Goal: Information Seeking & Learning: Check status

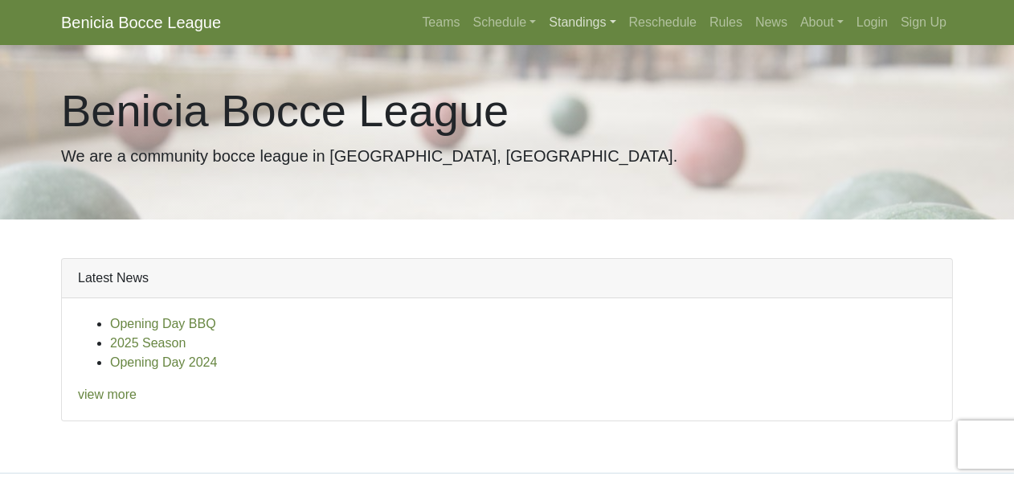
click at [622, 15] on link "Standings" at bounding box center [582, 22] width 80 height 32
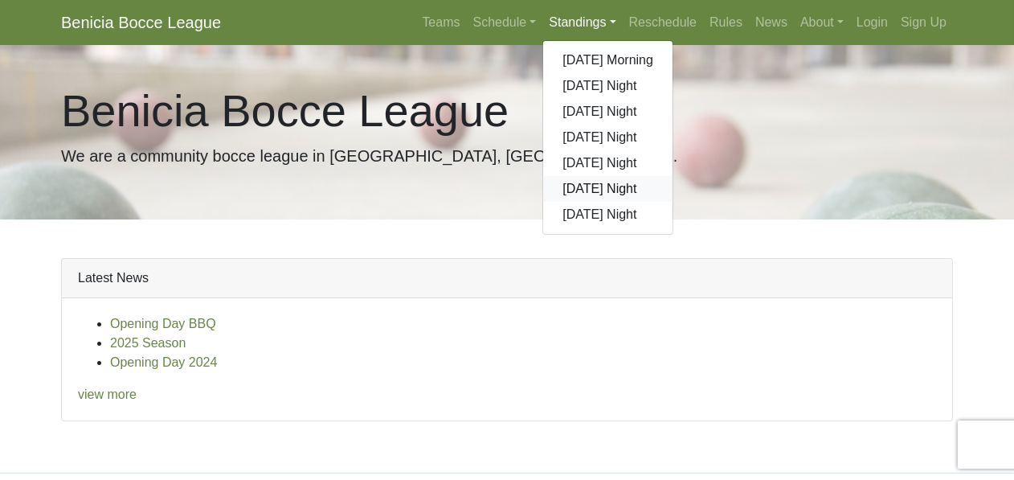
click at [673, 176] on link "[DATE] Night" at bounding box center [607, 189] width 129 height 26
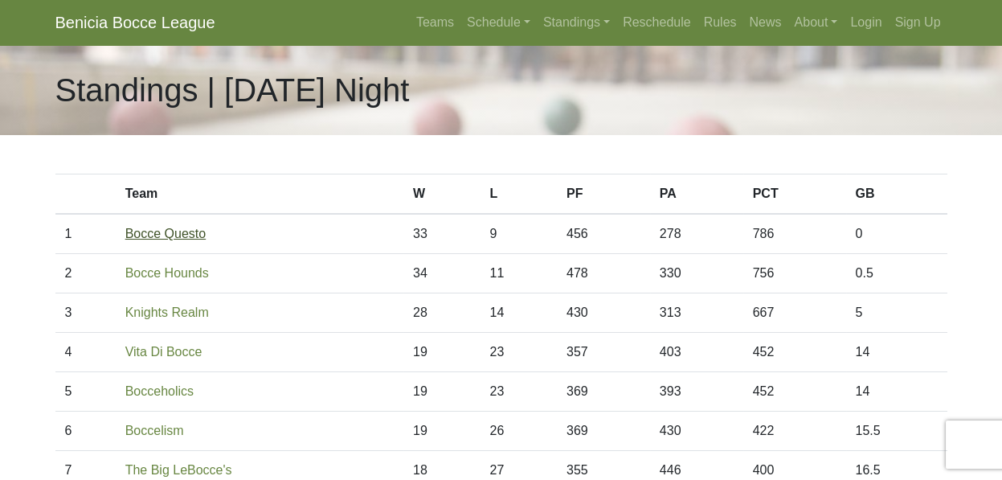
click at [162, 227] on link "Bocce Questo" at bounding box center [165, 234] width 81 height 14
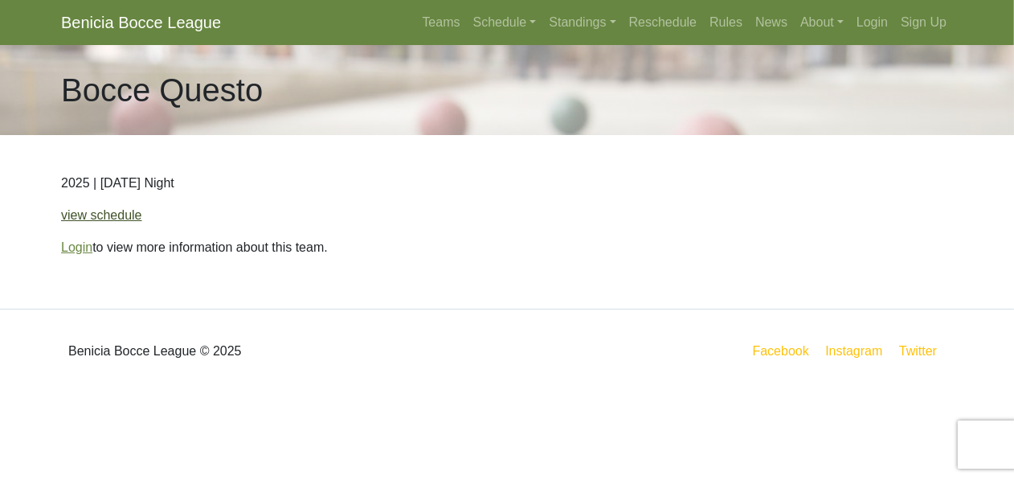
click at [88, 208] on link "view schedule" at bounding box center [101, 215] width 81 height 14
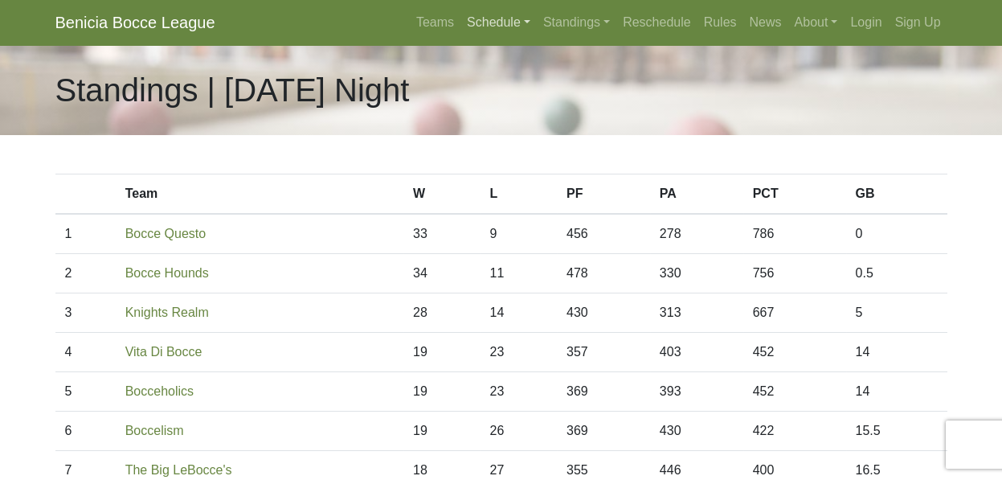
click at [537, 15] on link "Schedule" at bounding box center [498, 22] width 76 height 32
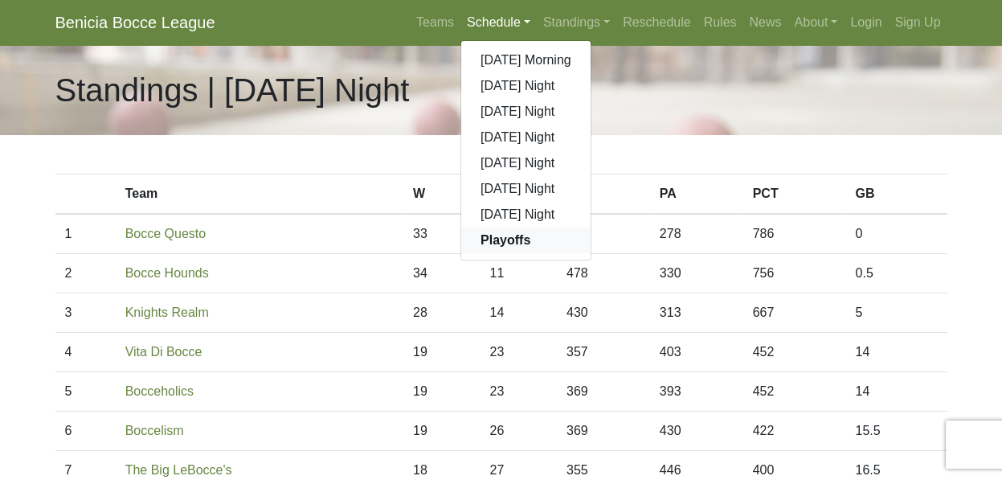
click at [530, 233] on strong "Playoffs" at bounding box center [506, 240] width 50 height 14
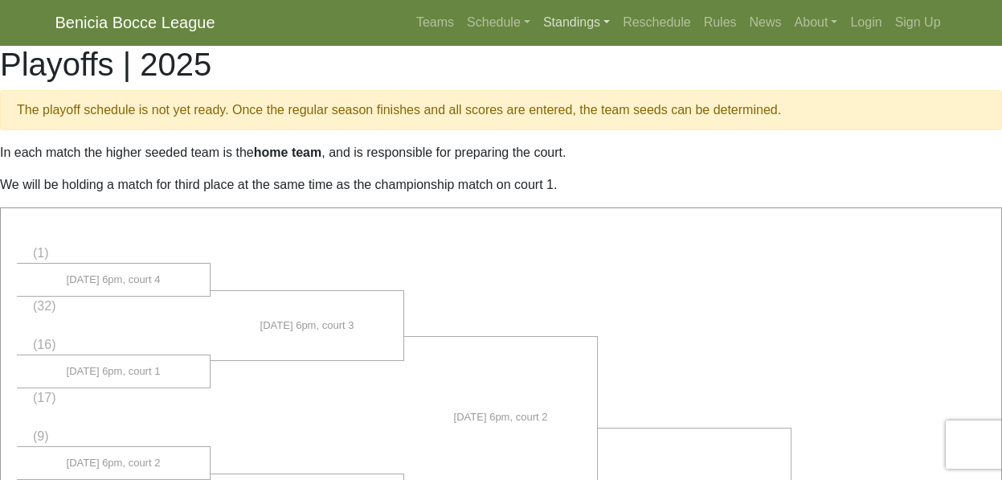
click at [616, 14] on link "Standings" at bounding box center [577, 22] width 80 height 32
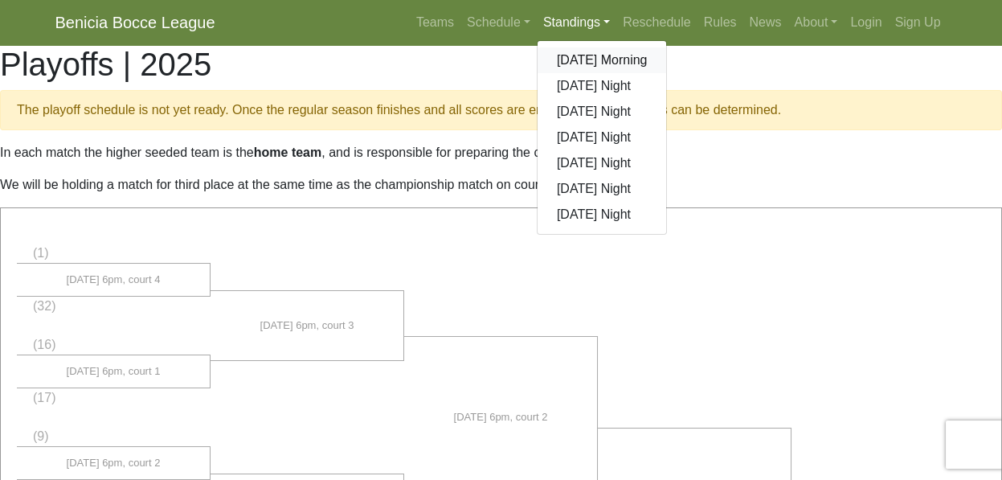
click at [667, 47] on link "[DATE] Morning" at bounding box center [602, 60] width 129 height 26
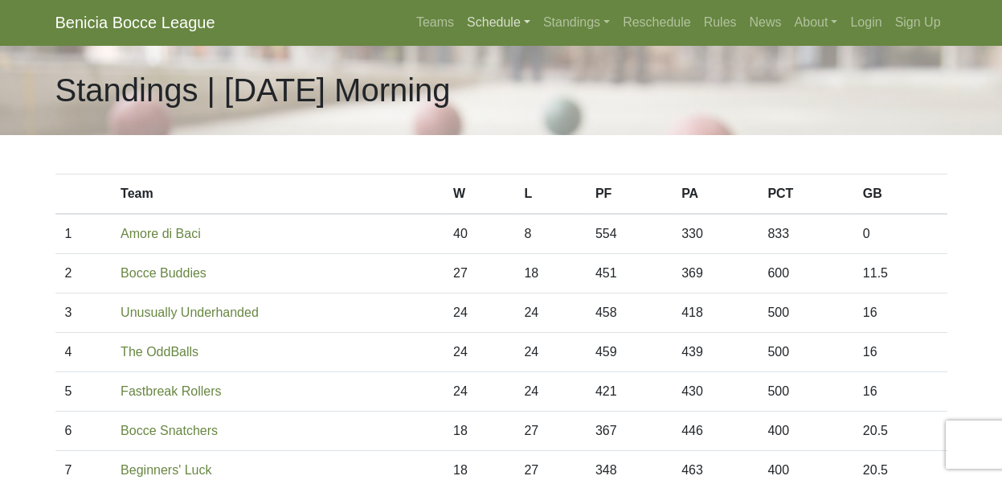
click at [537, 15] on link "Schedule" at bounding box center [498, 22] width 76 height 32
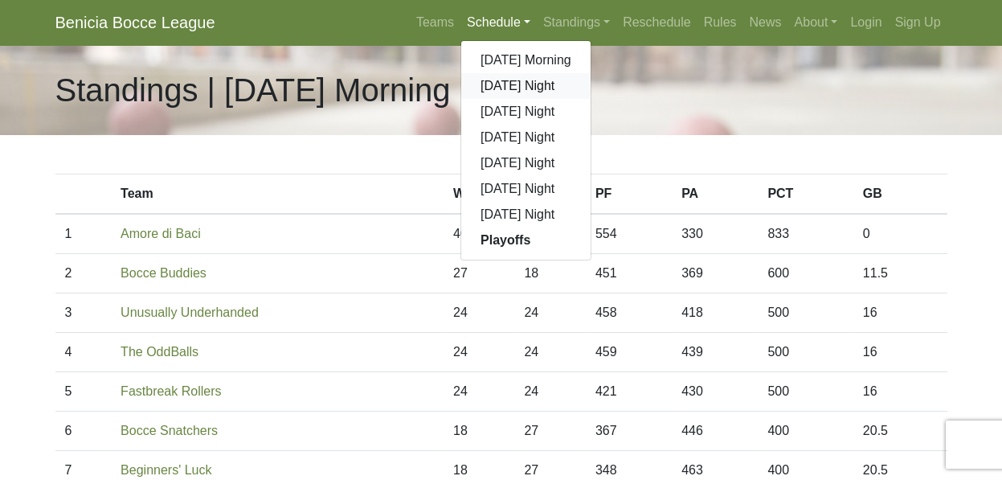
click at [591, 73] on link "[DATE] Night" at bounding box center [525, 86] width 129 height 26
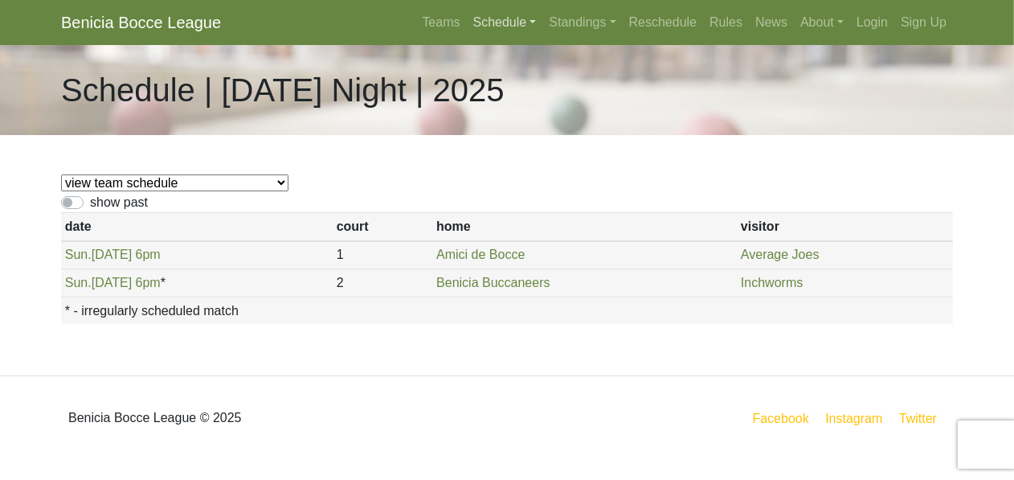
click at [543, 18] on link "Schedule" at bounding box center [505, 22] width 76 height 32
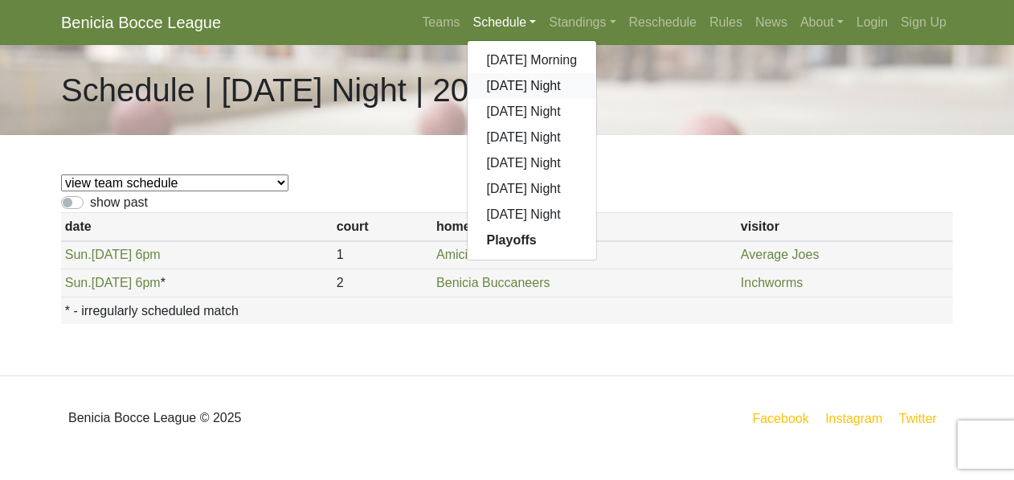
click at [597, 73] on link "[DATE] Night" at bounding box center [532, 86] width 129 height 26
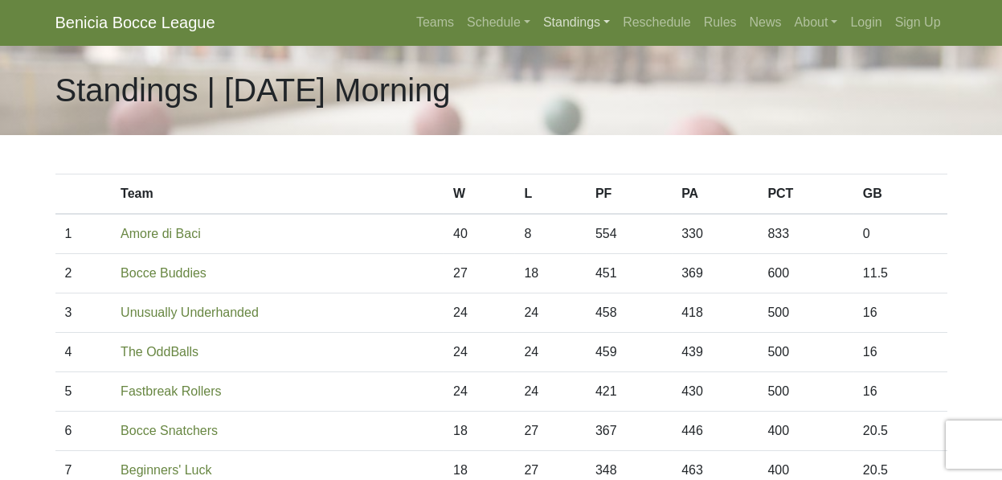
click at [616, 14] on link "Standings" at bounding box center [577, 22] width 80 height 32
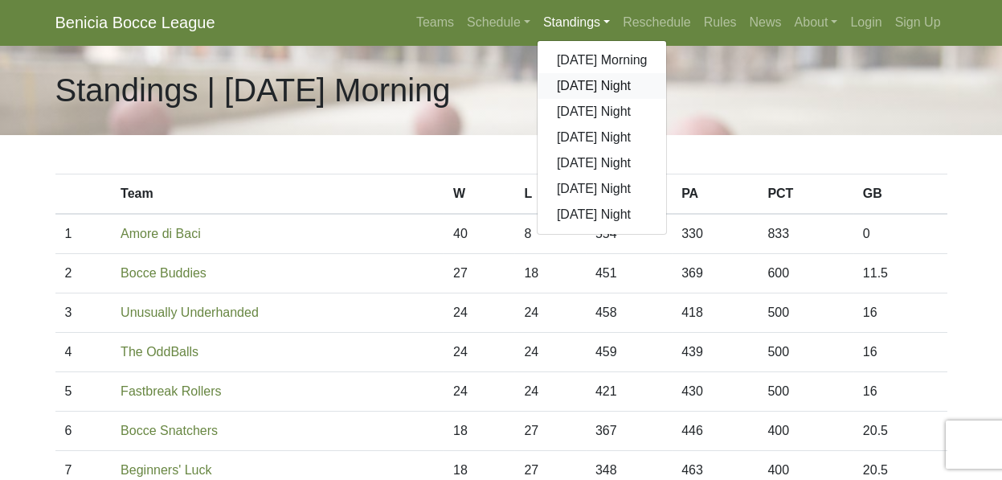
click at [667, 73] on link "[DATE] Night" at bounding box center [602, 86] width 129 height 26
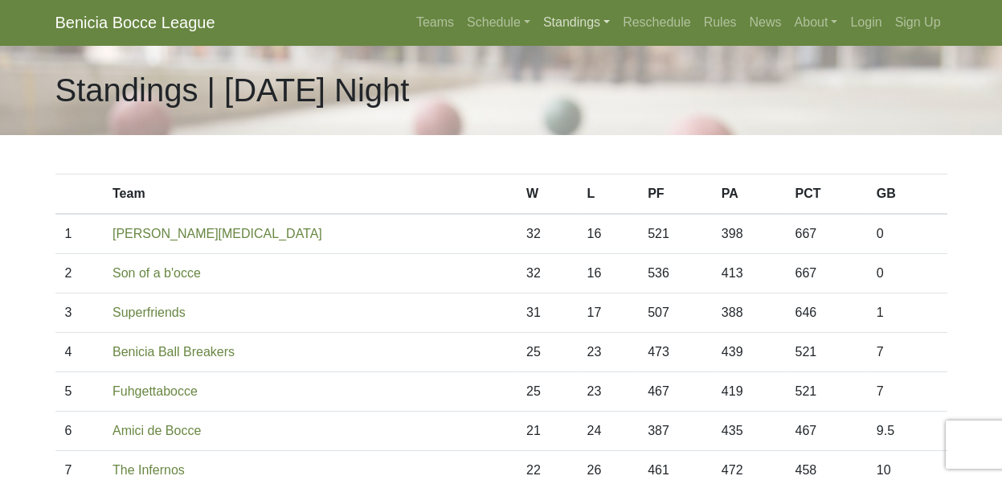
click at [616, 13] on link "Standings" at bounding box center [577, 22] width 80 height 32
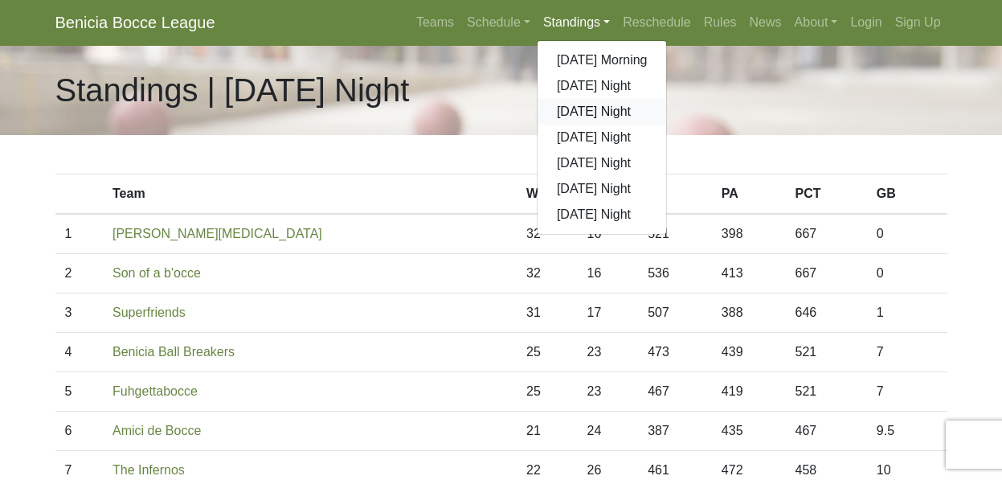
click at [667, 99] on link "[DATE] Night" at bounding box center [602, 112] width 129 height 26
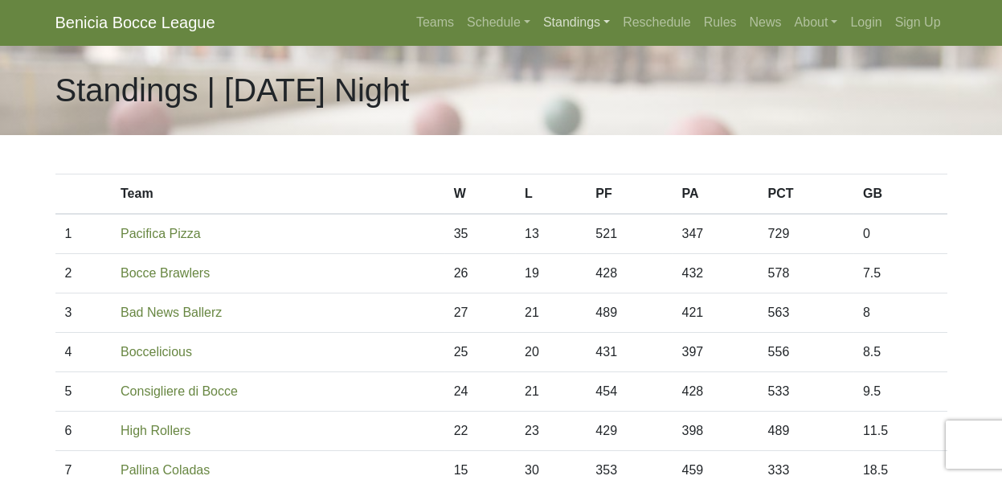
click at [616, 18] on link "Standings" at bounding box center [577, 22] width 80 height 32
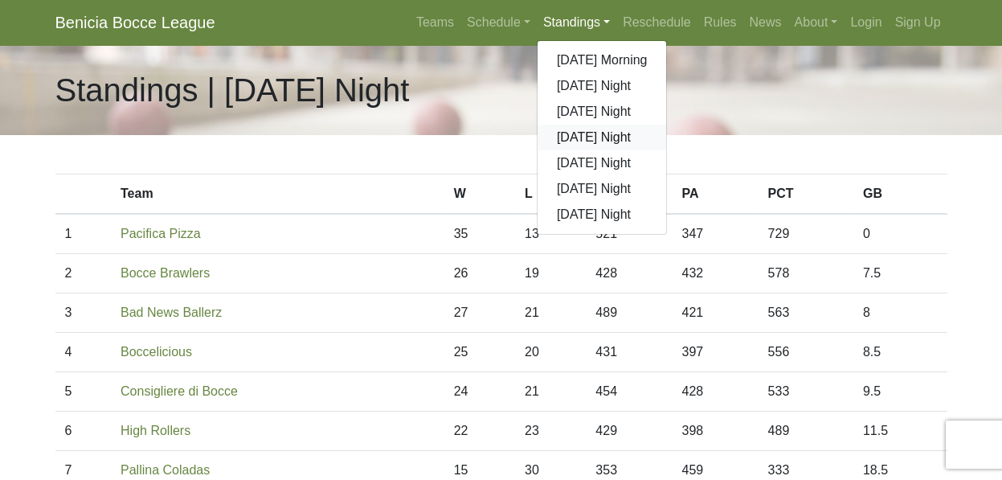
click at [667, 125] on link "[DATE] Night" at bounding box center [602, 138] width 129 height 26
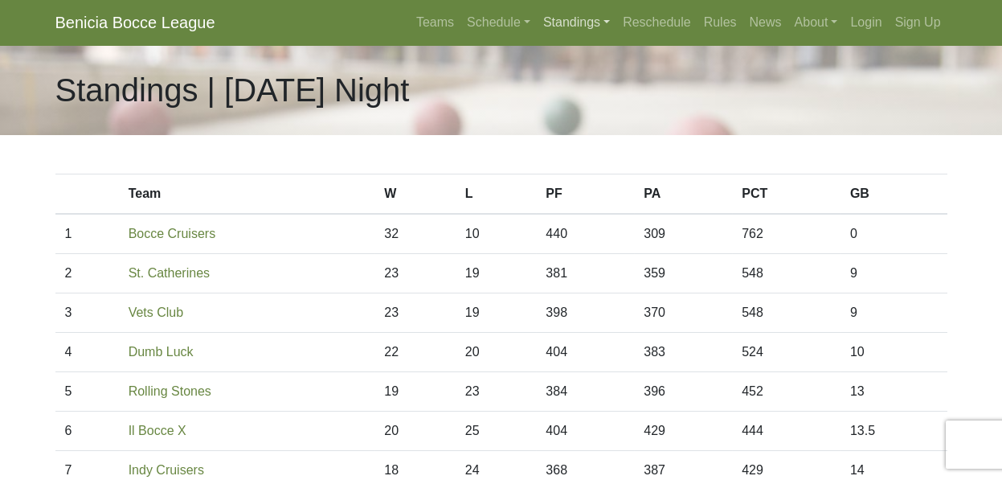
click at [616, 16] on link "Standings" at bounding box center [577, 22] width 80 height 32
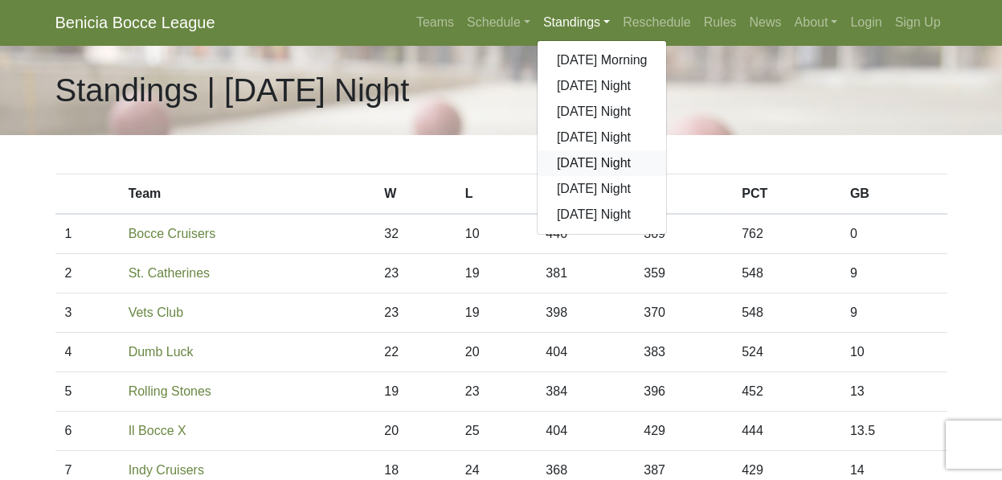
click at [667, 150] on link "[DATE] Night" at bounding box center [602, 163] width 129 height 26
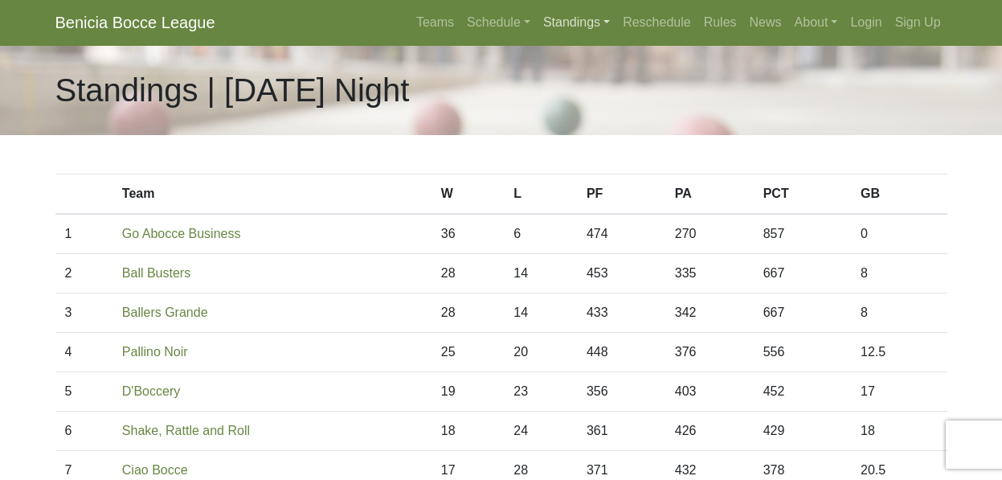
click at [616, 15] on link "Standings" at bounding box center [577, 22] width 80 height 32
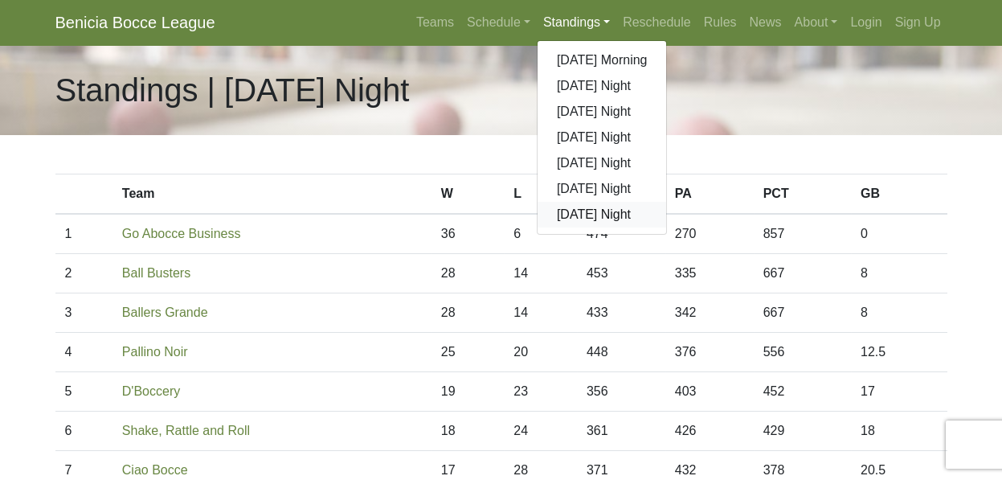
click at [667, 202] on link "[DATE] Night" at bounding box center [602, 215] width 129 height 26
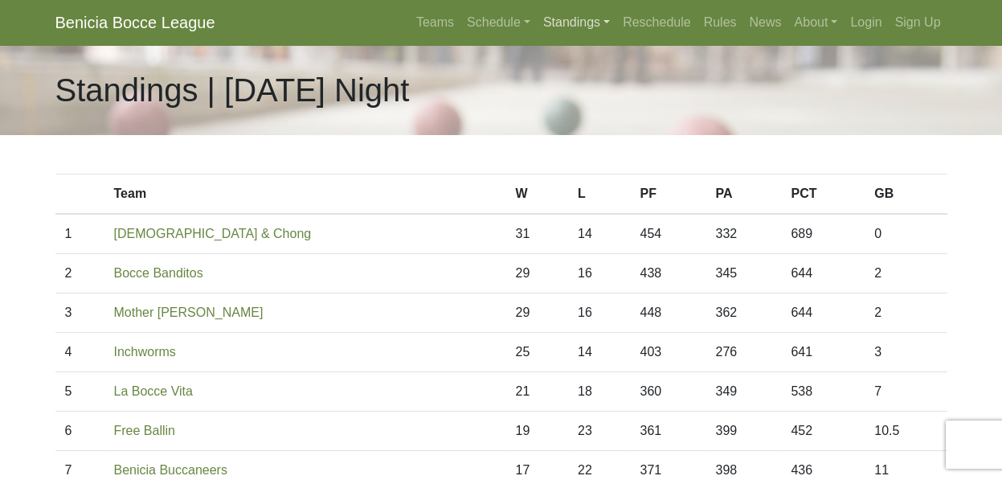
click at [616, 15] on link "Standings" at bounding box center [577, 22] width 80 height 32
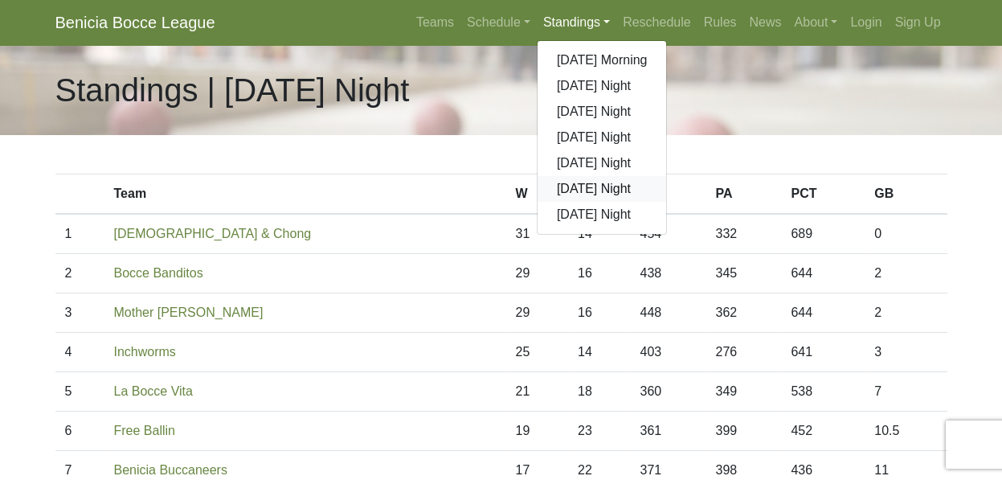
click at [667, 176] on link "[DATE] Night" at bounding box center [602, 189] width 129 height 26
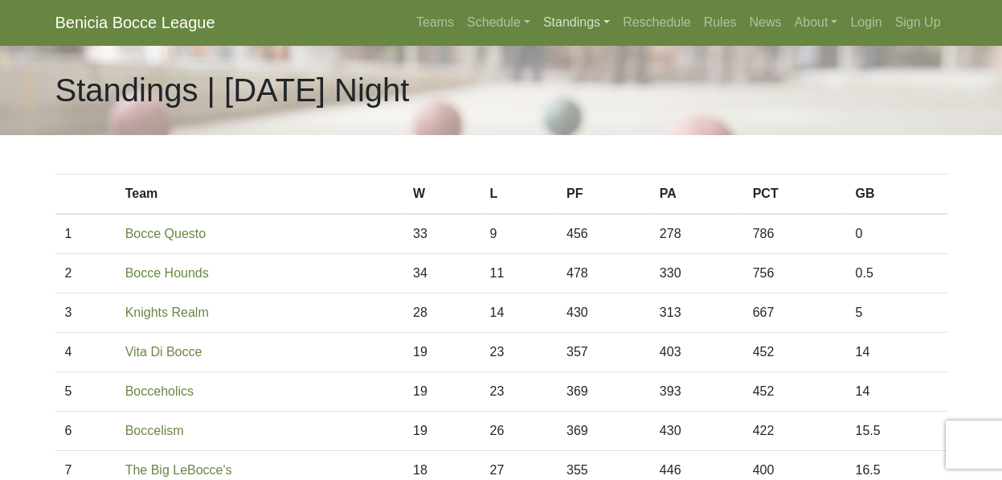
click at [616, 17] on link "Standings" at bounding box center [577, 22] width 80 height 32
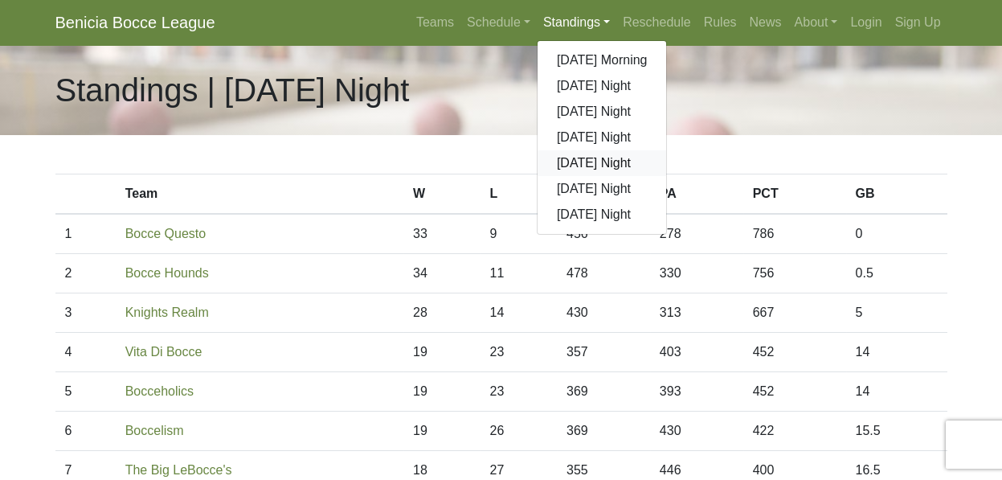
click at [667, 150] on link "[DATE] Night" at bounding box center [602, 163] width 129 height 26
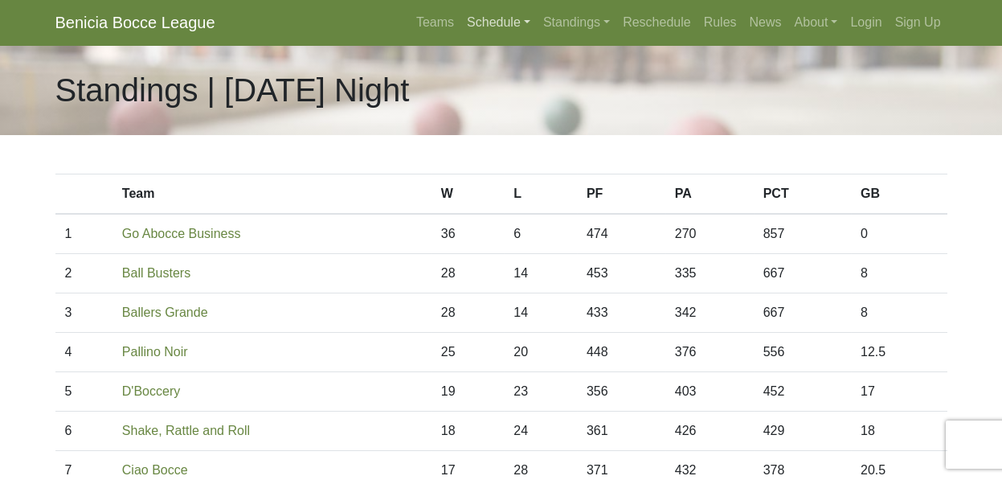
click at [537, 14] on link "Schedule" at bounding box center [498, 22] width 76 height 32
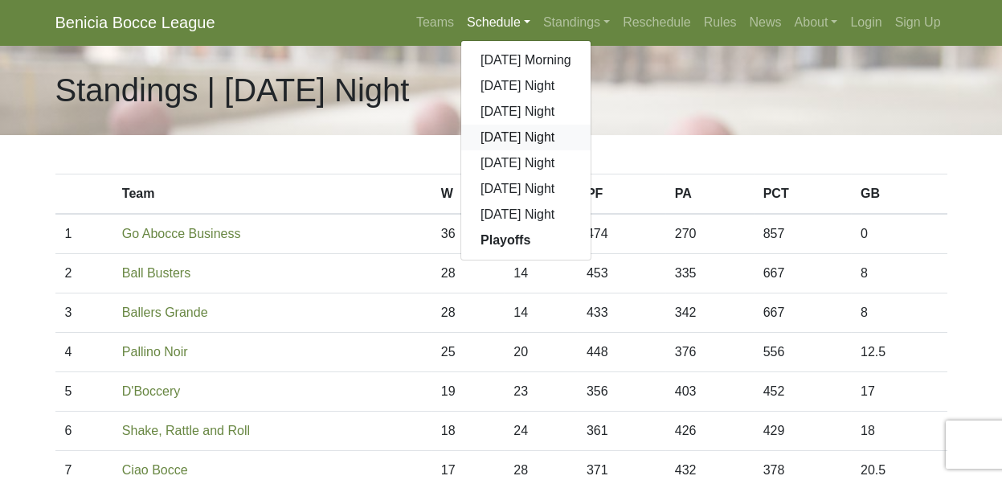
click at [591, 125] on link "[DATE] Night" at bounding box center [525, 138] width 129 height 26
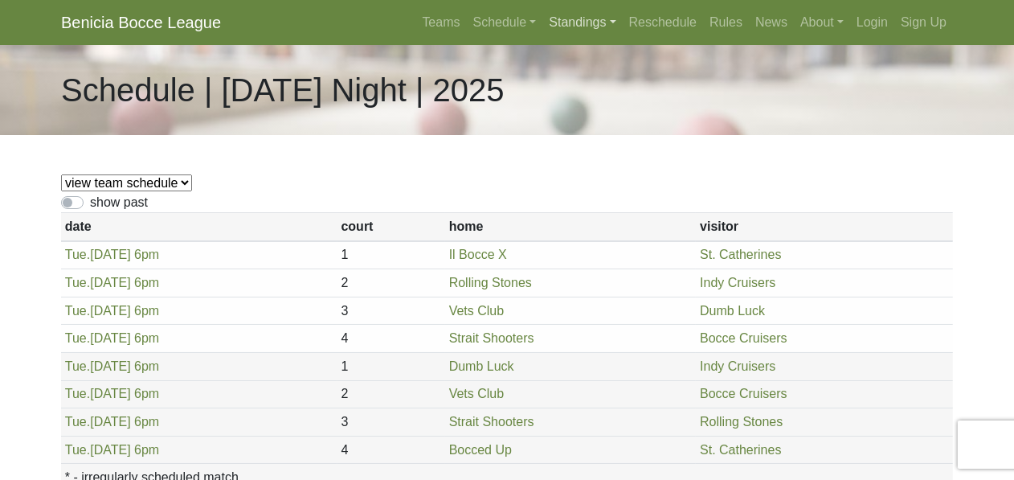
click at [622, 10] on link "Standings" at bounding box center [582, 22] width 80 height 32
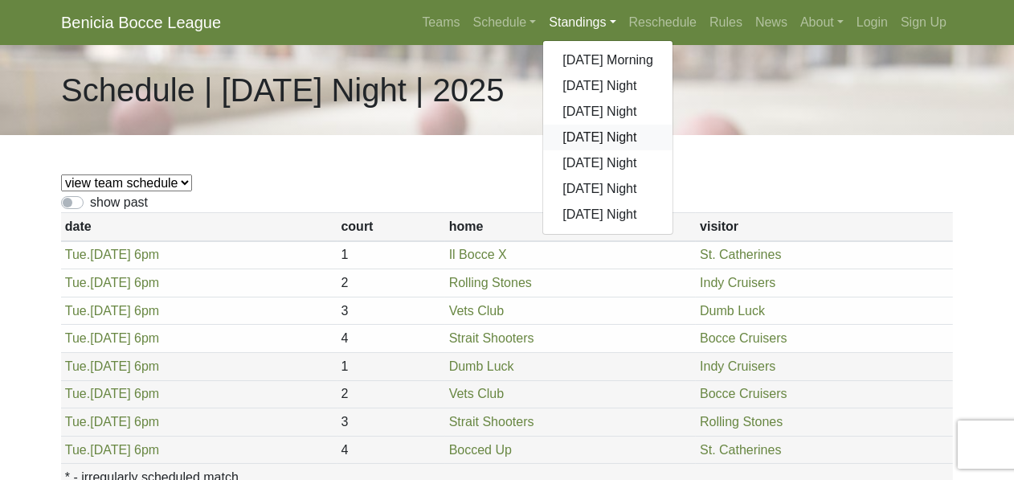
click at [673, 125] on link "[DATE] Night" at bounding box center [607, 138] width 129 height 26
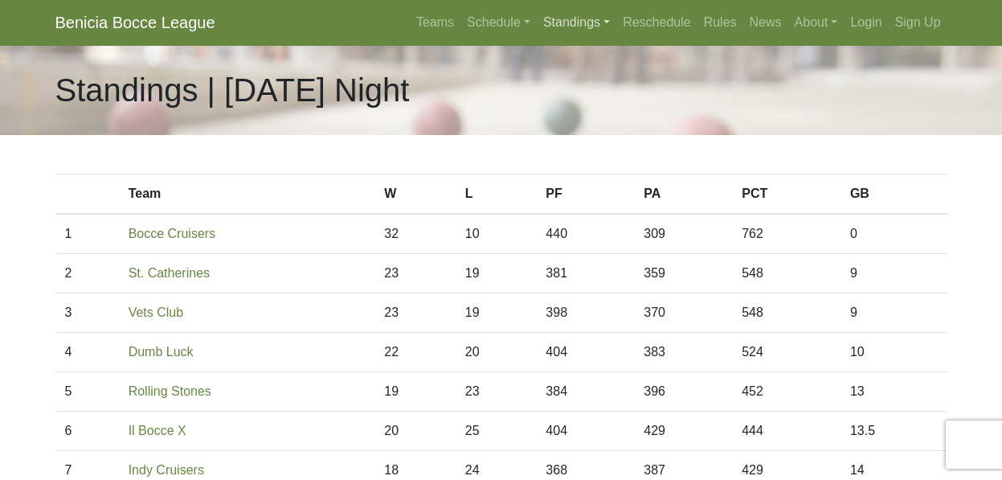
click at [616, 10] on link "Standings" at bounding box center [577, 22] width 80 height 32
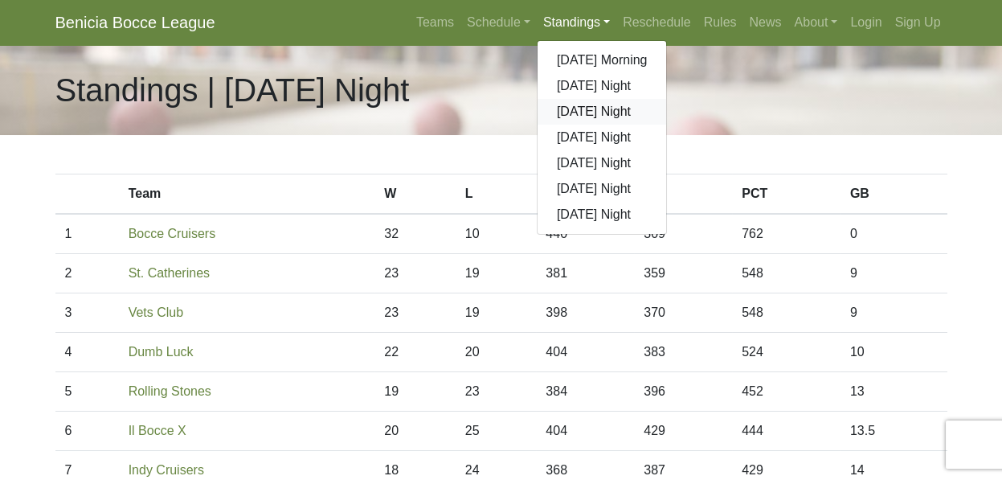
click at [667, 99] on link "[DATE] Night" at bounding box center [602, 112] width 129 height 26
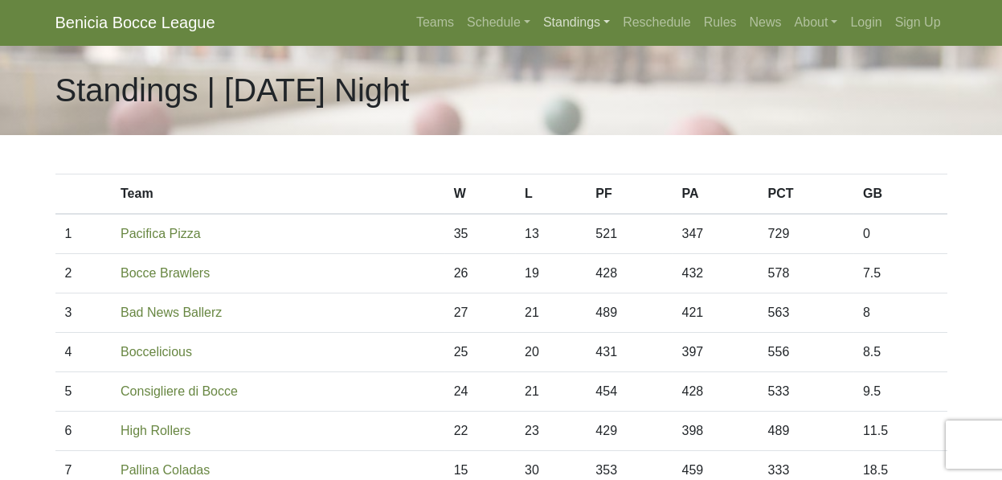
click at [616, 17] on link "Standings" at bounding box center [577, 22] width 80 height 32
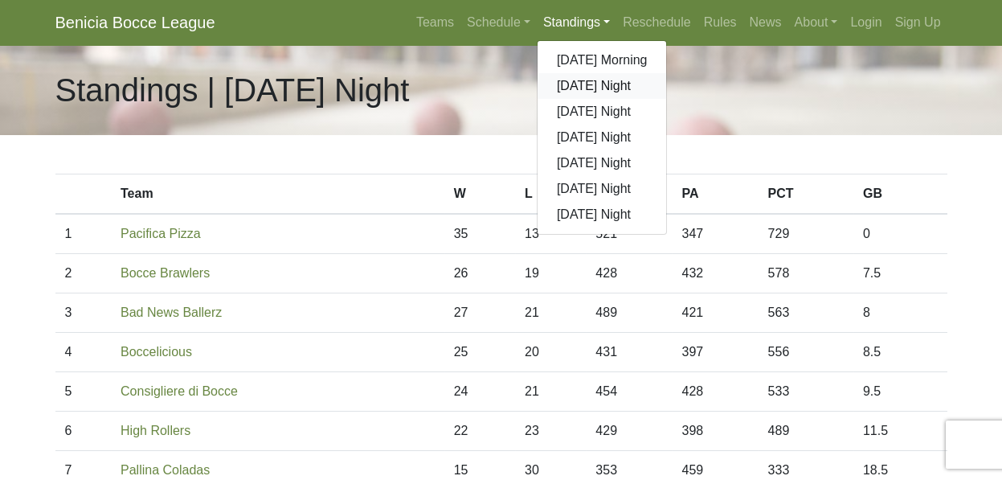
click at [667, 73] on link "[DATE] Night" at bounding box center [602, 86] width 129 height 26
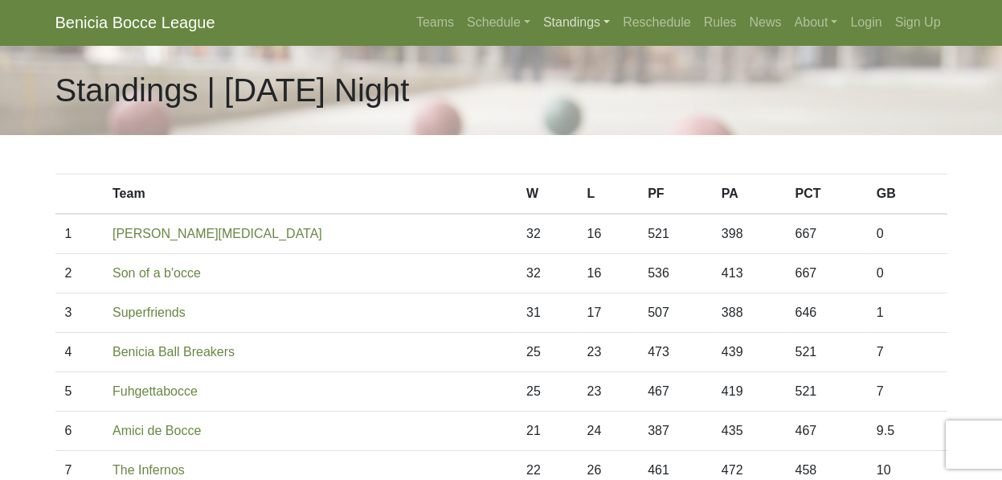
click at [616, 15] on link "Standings" at bounding box center [577, 22] width 80 height 32
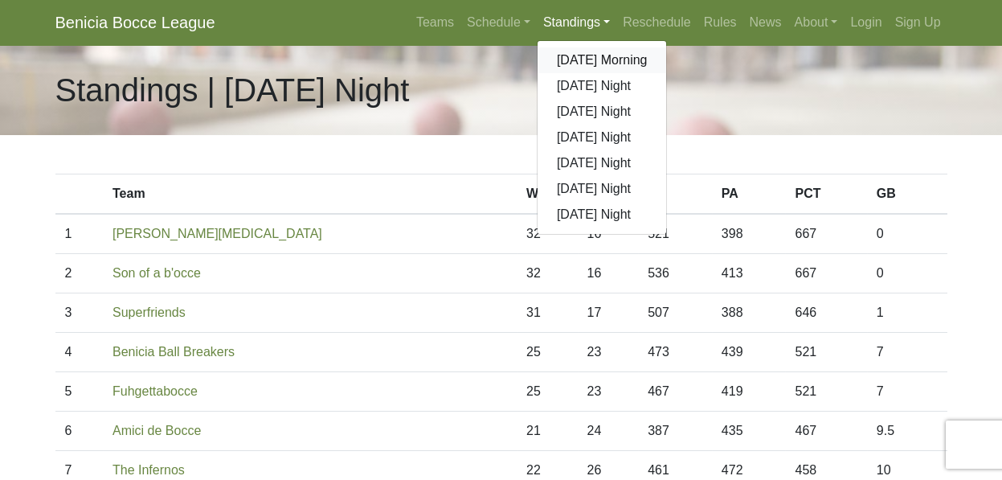
click at [667, 47] on link "[DATE] Morning" at bounding box center [602, 60] width 129 height 26
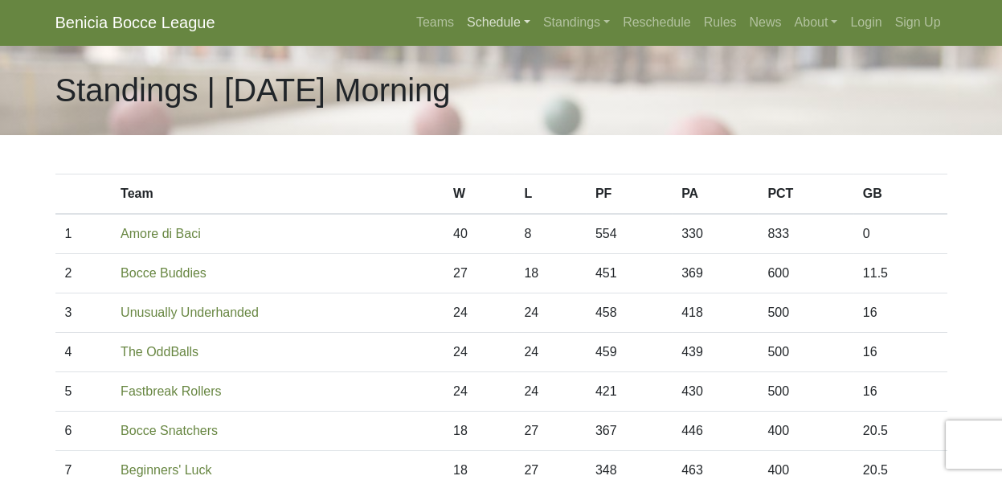
click at [537, 15] on link "Schedule" at bounding box center [498, 22] width 76 height 32
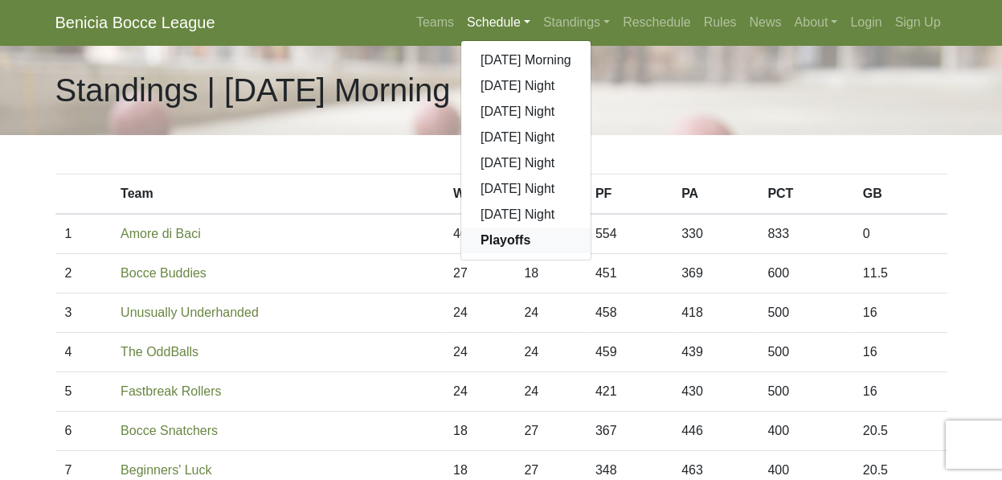
click at [530, 233] on strong "Playoffs" at bounding box center [506, 240] width 50 height 14
